Goal: Navigation & Orientation: Find specific page/section

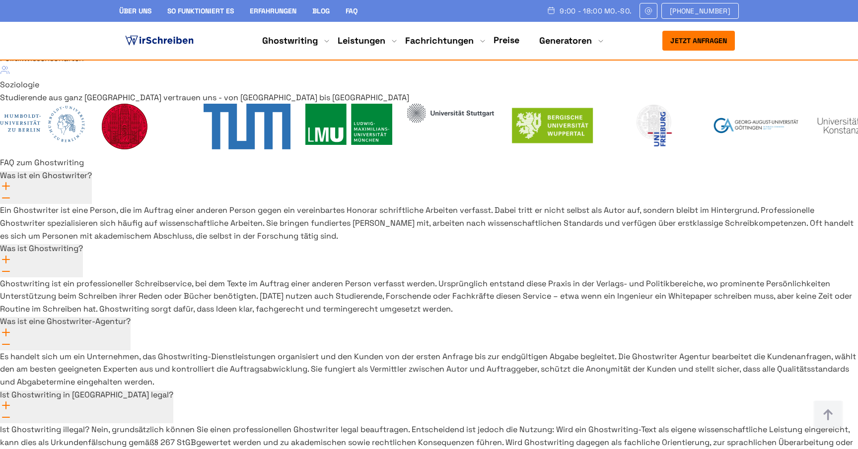
scroll to position [7259, 0]
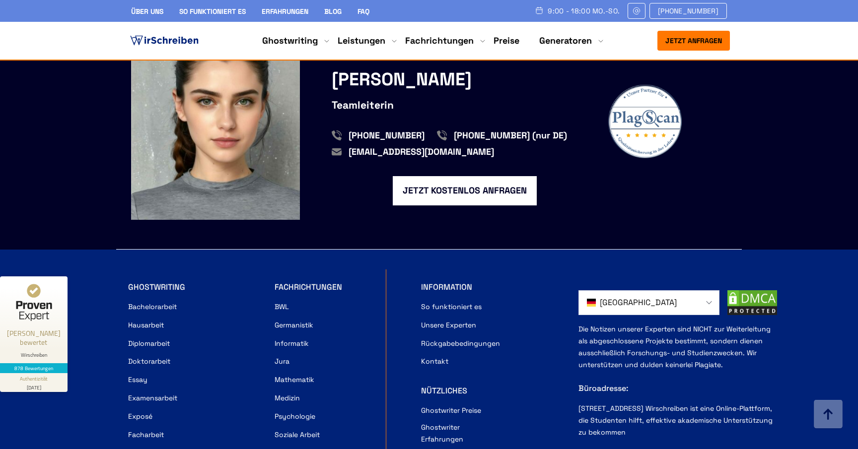
scroll to position [1447, 0]
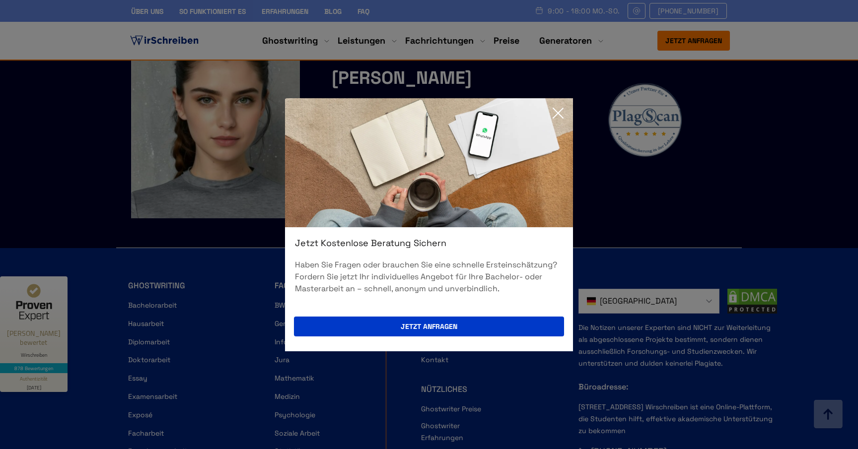
click at [556, 115] on icon at bounding box center [558, 113] width 20 height 20
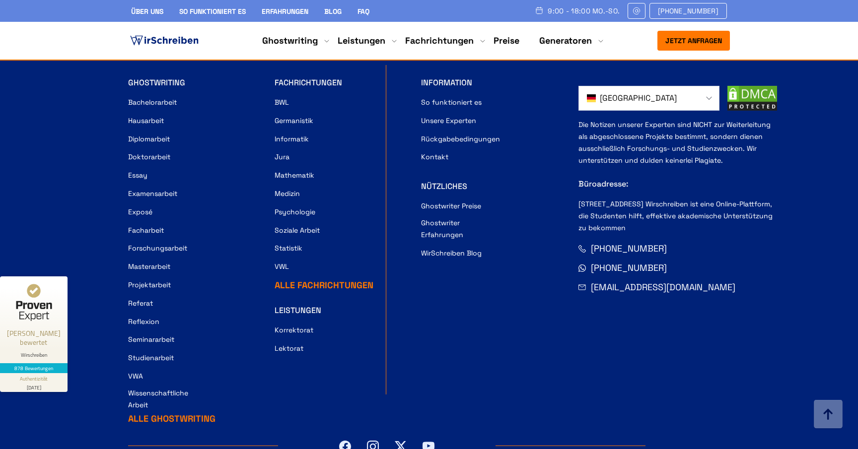
scroll to position [1617, 0]
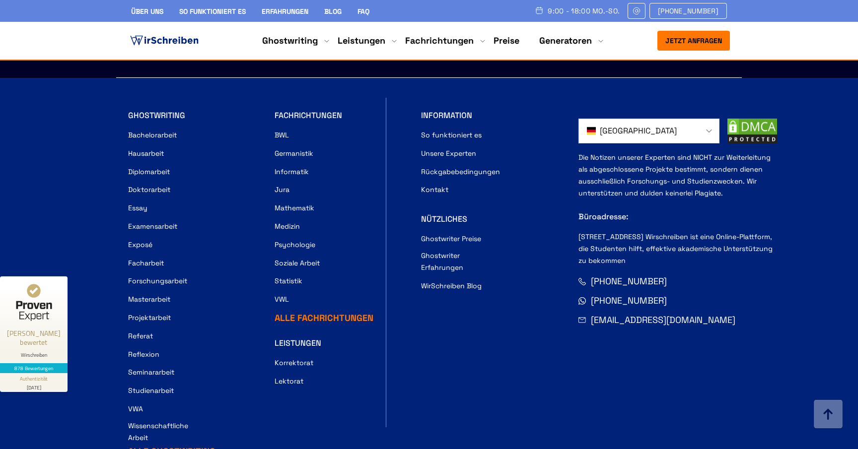
click at [471, 168] on link "Rückgabebedingungen" at bounding box center [460, 172] width 79 height 12
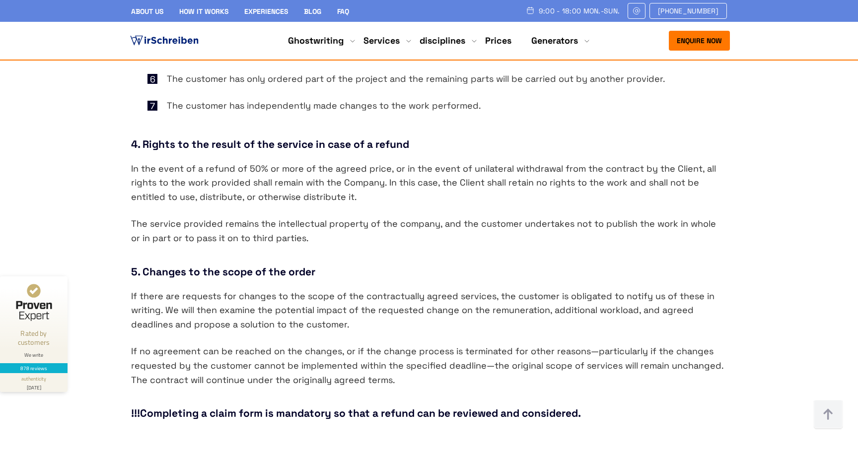
scroll to position [927, 0]
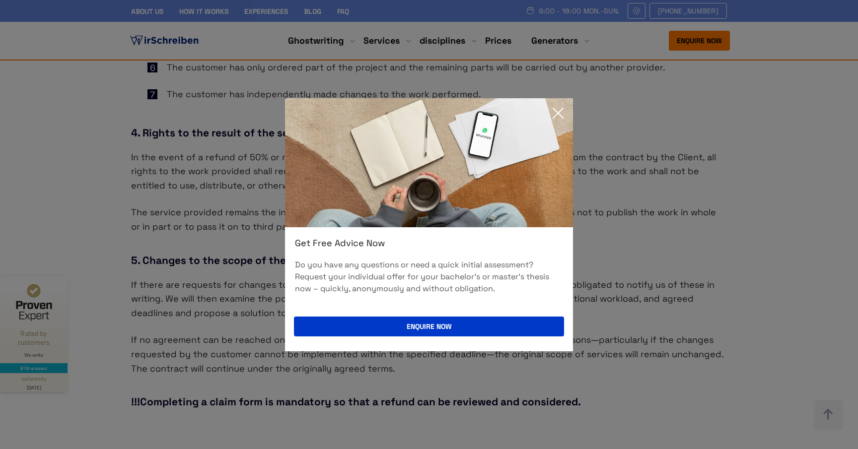
click at [555, 105] on icon at bounding box center [558, 113] width 20 height 20
